Goal: Task Accomplishment & Management: Manage account settings

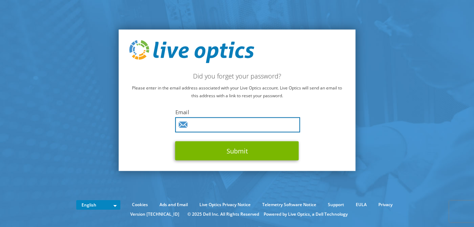
click at [232, 126] on input "text" at bounding box center [237, 124] width 125 height 15
type input "[EMAIL_ADDRESS][DOMAIN_NAME]"
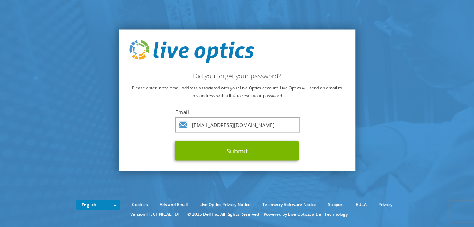
click at [340, 99] on p "Please enter in the email address associated with your Live Optics account. Liv…" at bounding box center [237, 92] width 216 height 16
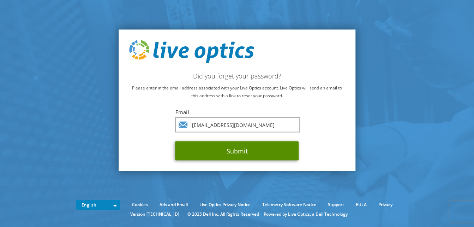
drag, startPoint x: 247, startPoint y: 152, endPoint x: 255, endPoint y: 151, distance: 7.4
click at [248, 151] on button "Submit" at bounding box center [237, 150] width 124 height 19
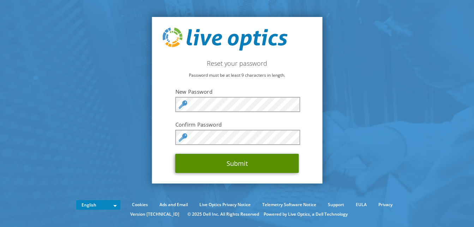
click at [240, 166] on button "Submit" at bounding box center [237, 163] width 124 height 19
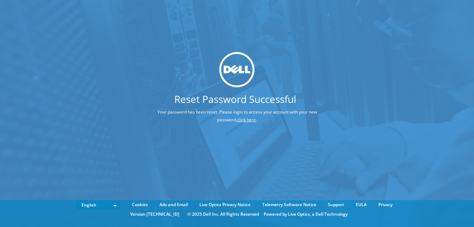
click at [237, 121] on link "click here" at bounding box center [246, 119] width 19 height 6
